Goal: Transaction & Acquisition: Obtain resource

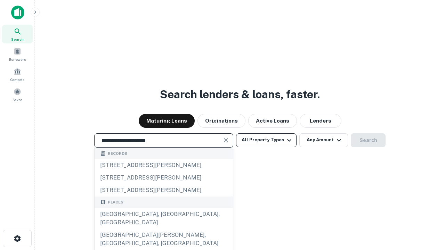
type input "**********"
click at [266, 140] on button "All Property Types" at bounding box center [266, 141] width 60 height 14
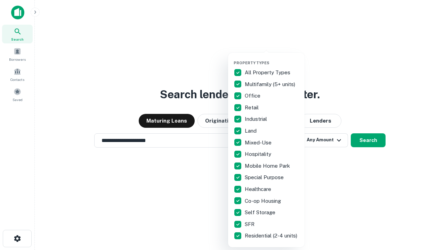
click at [272, 58] on button "button" at bounding box center [272, 58] width 76 height 0
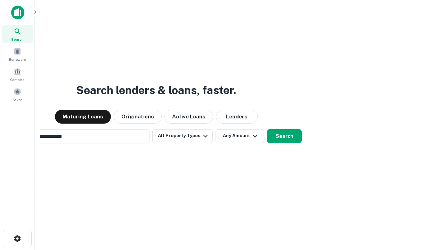
scroll to position [11, 0]
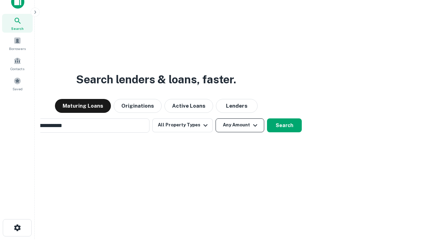
click at [216, 119] on button "Any Amount" at bounding box center [240, 126] width 49 height 14
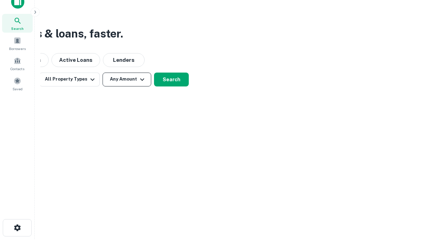
scroll to position [11, 0]
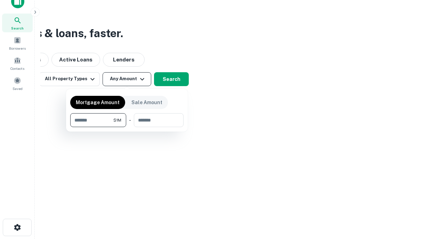
type input "*******"
click at [127, 127] on button "button" at bounding box center [126, 127] width 113 height 0
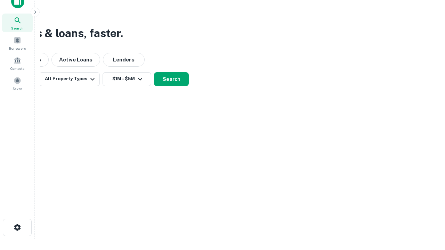
scroll to position [11, 0]
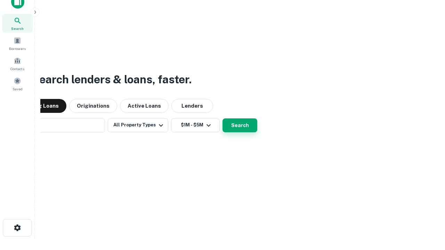
click at [223, 119] on button "Search" at bounding box center [240, 126] width 35 height 14
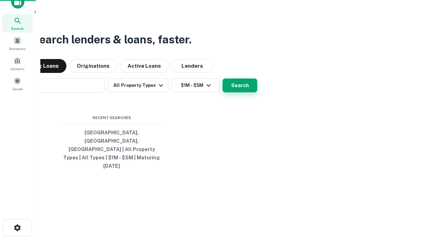
scroll to position [11, 0]
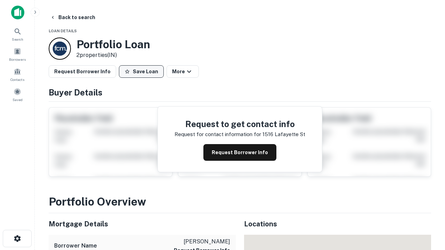
click at [141, 72] on button "Save Loan" at bounding box center [141, 71] width 45 height 13
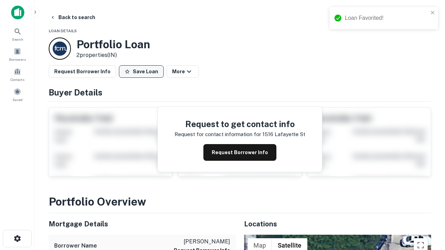
click at [143, 72] on button "Save Loan" at bounding box center [141, 71] width 45 height 13
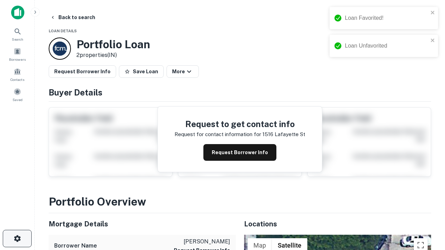
click at [17, 239] on icon "button" at bounding box center [17, 239] width 8 height 8
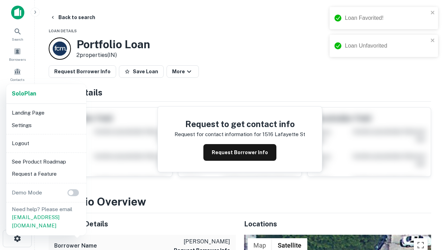
click at [46, 143] on li "Logout" at bounding box center [46, 143] width 74 height 13
